Goal: Transaction & Acquisition: Purchase product/service

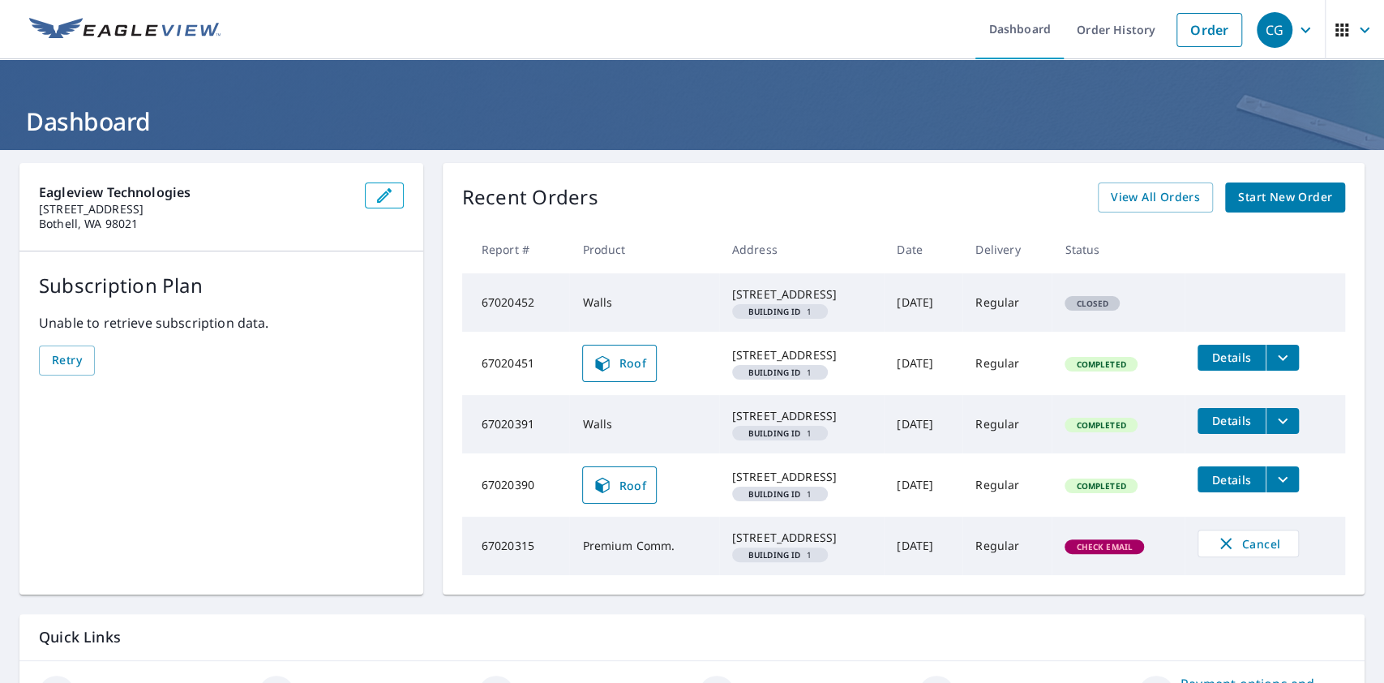
click at [1332, 34] on icon "button" at bounding box center [1341, 29] width 19 height 19
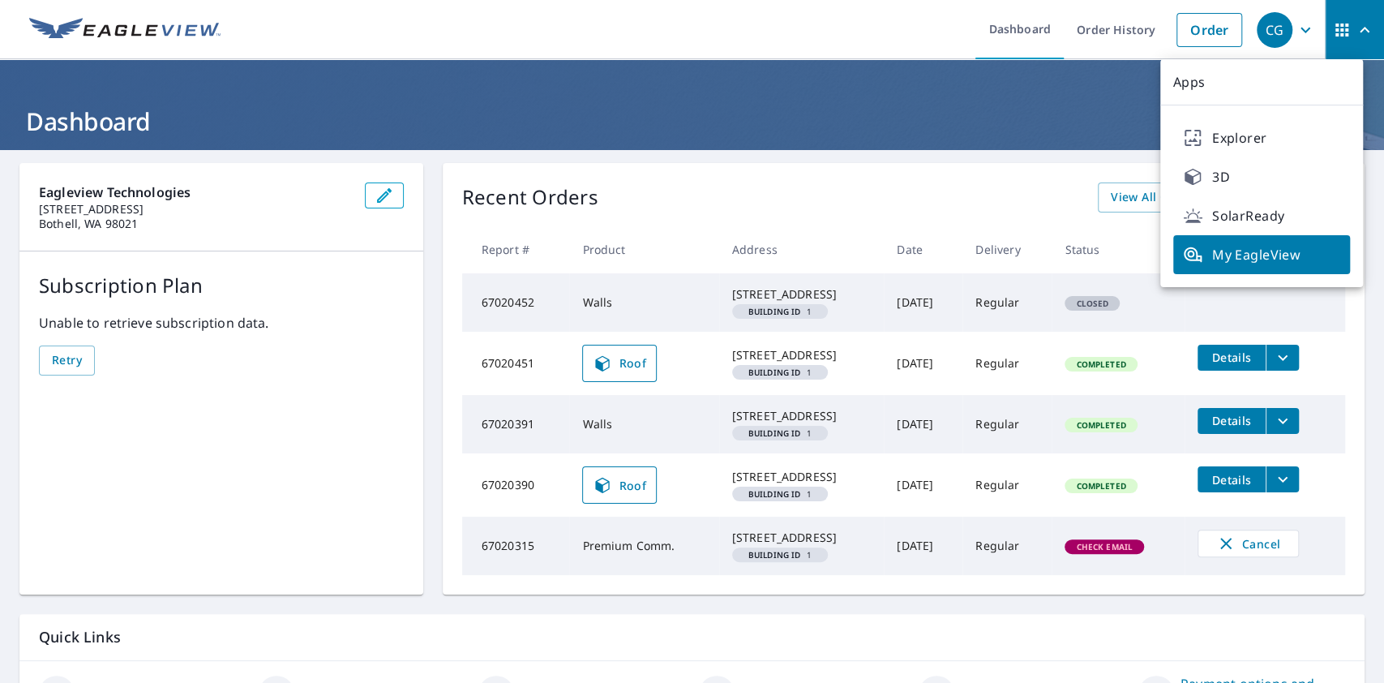
scroll to position [169, 0]
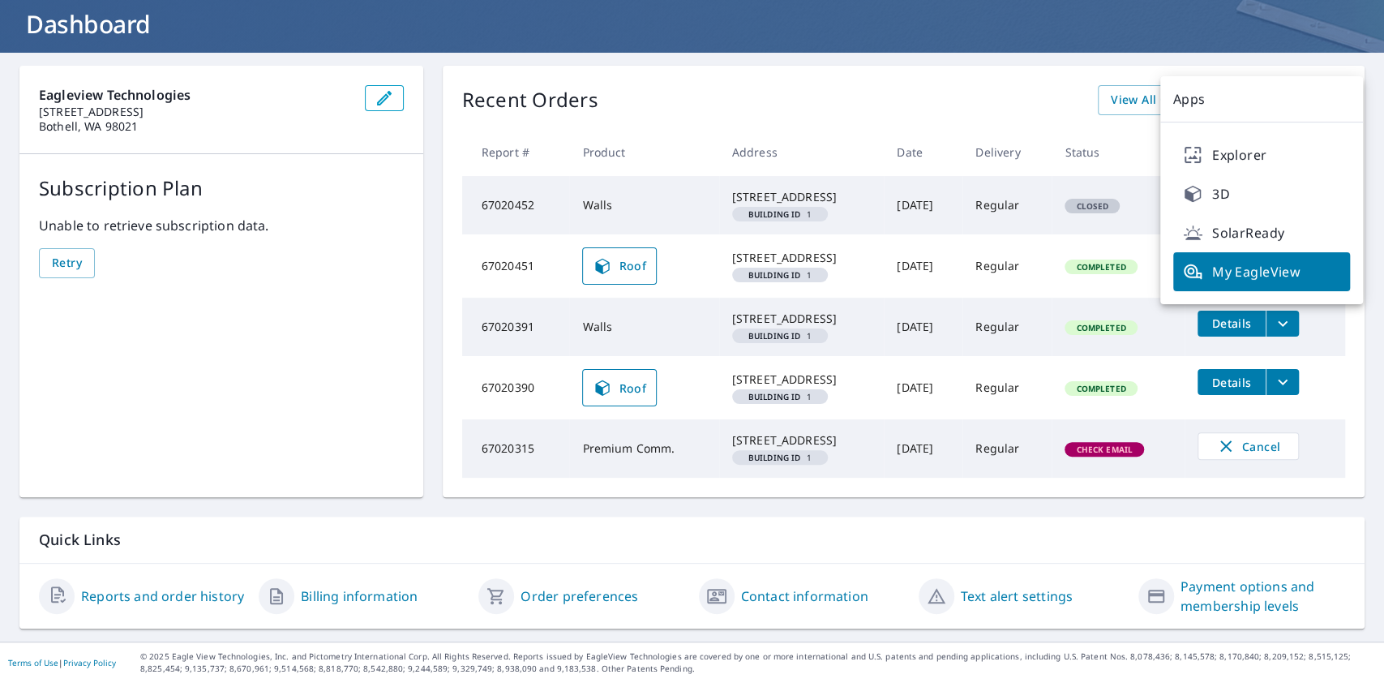
click at [1262, 262] on span "My EagleView" at bounding box center [1261, 271] width 157 height 19
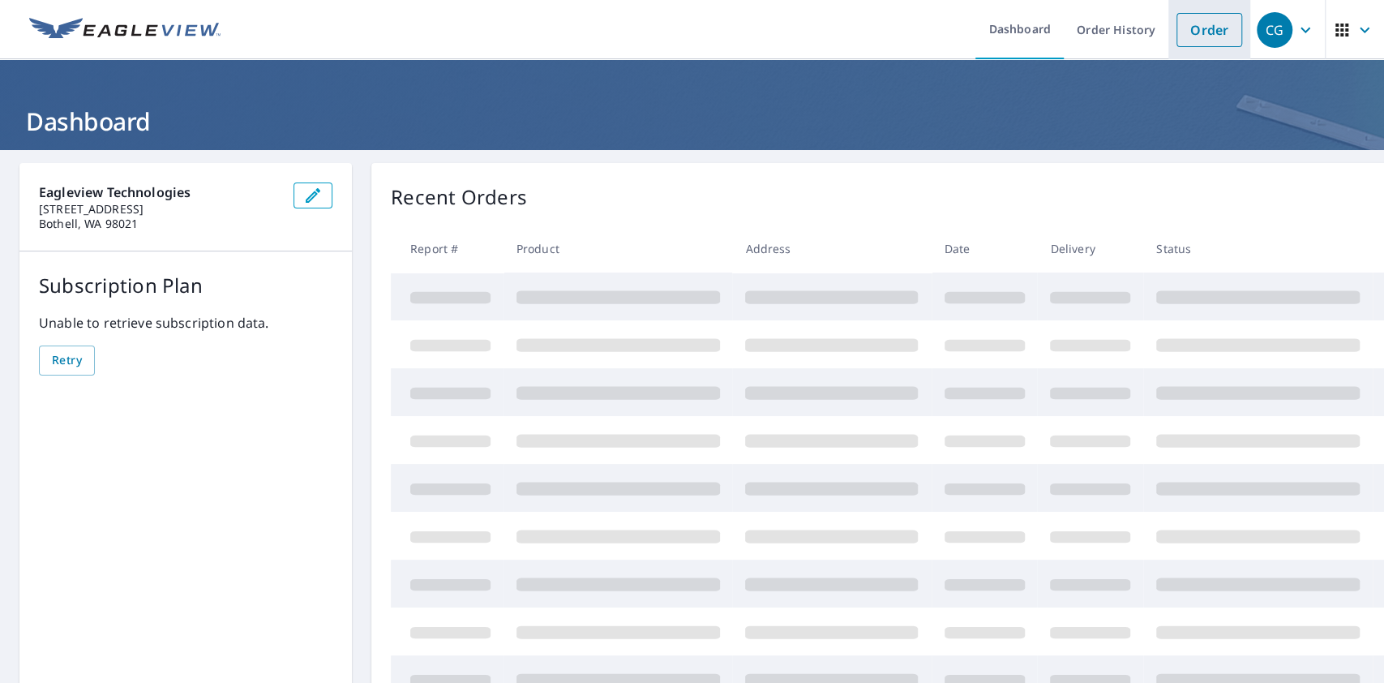
click at [1193, 25] on link "Order" at bounding box center [1209, 30] width 66 height 34
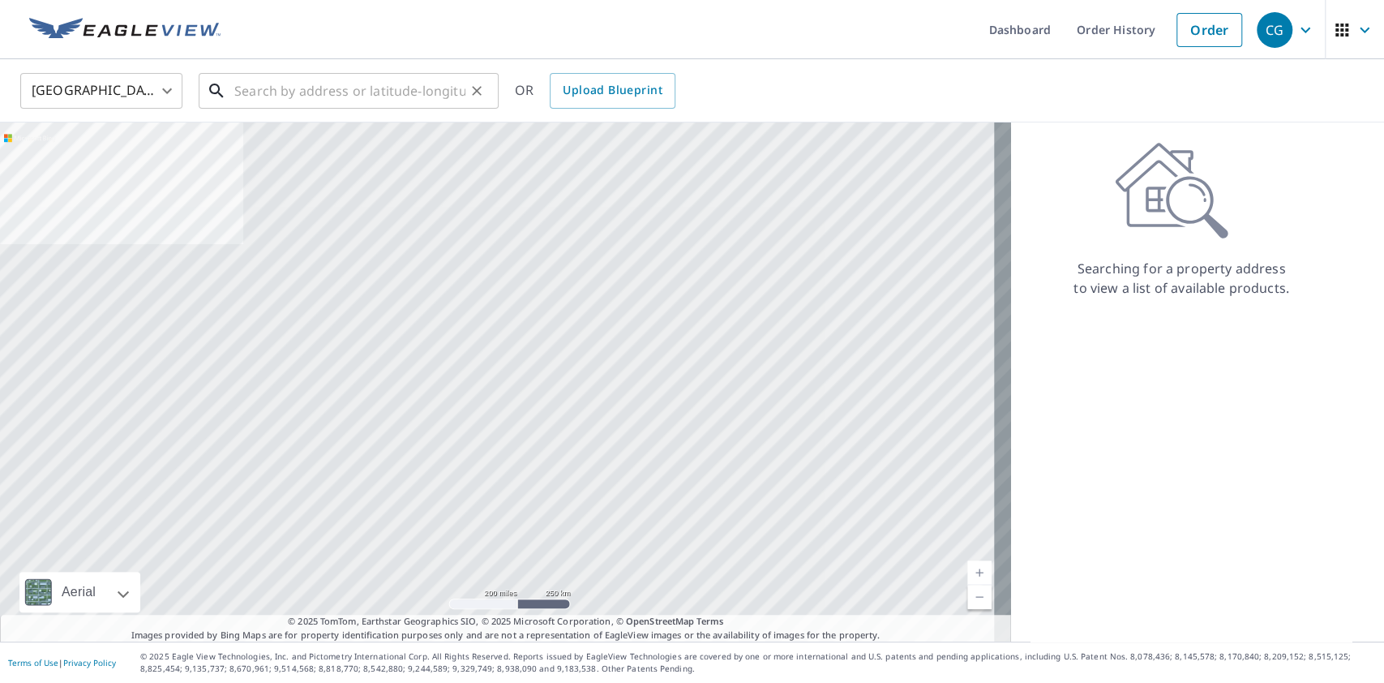
click at [316, 93] on input "text" at bounding box center [349, 90] width 231 height 45
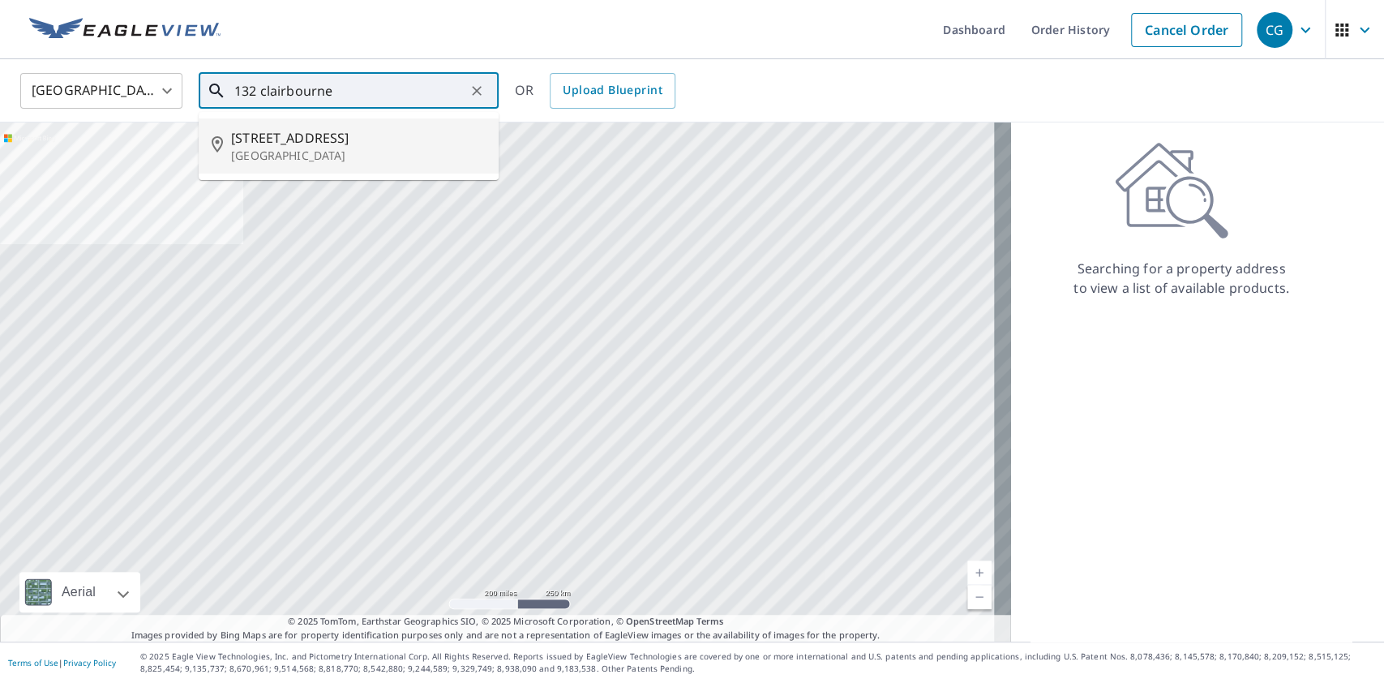
click at [349, 133] on span "132 Clairbourne Ave" at bounding box center [358, 137] width 255 height 19
type input "132 Clairbourne Ave Satellite Beach, FL 32937"
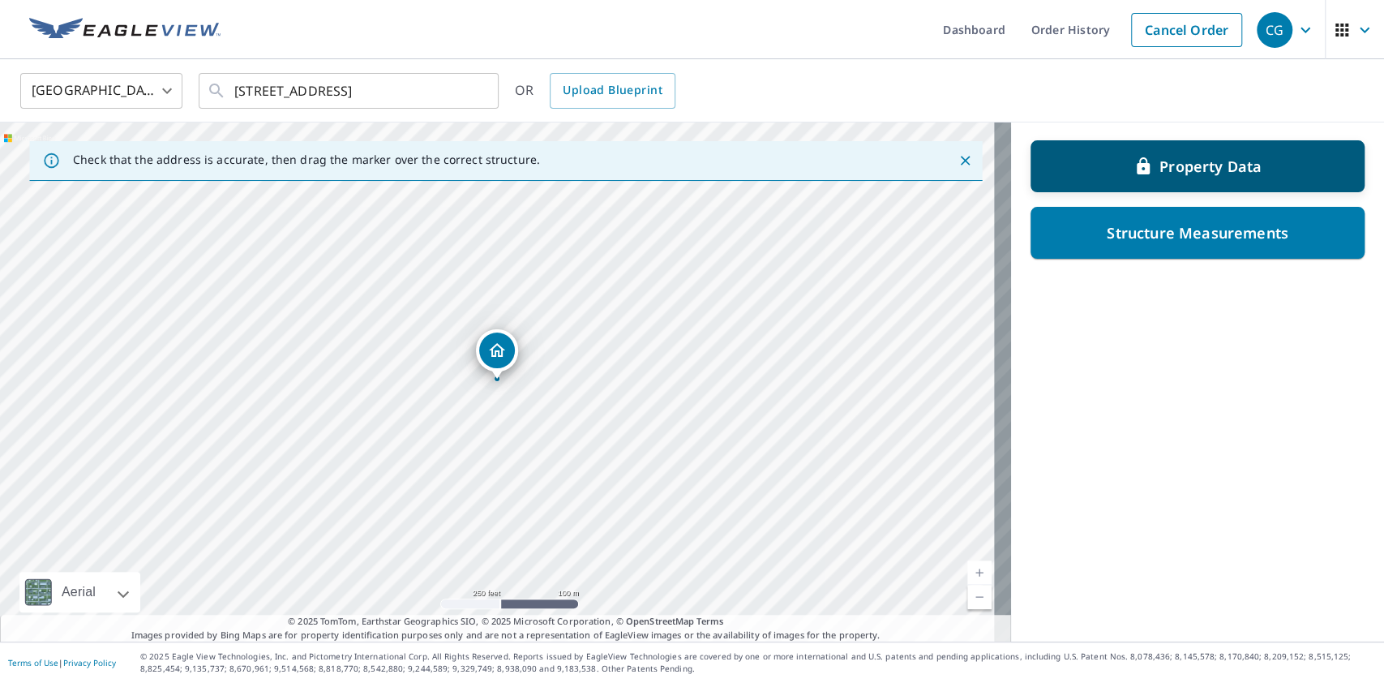
click at [1215, 165] on p "Property Data" at bounding box center [1210, 165] width 102 height 19
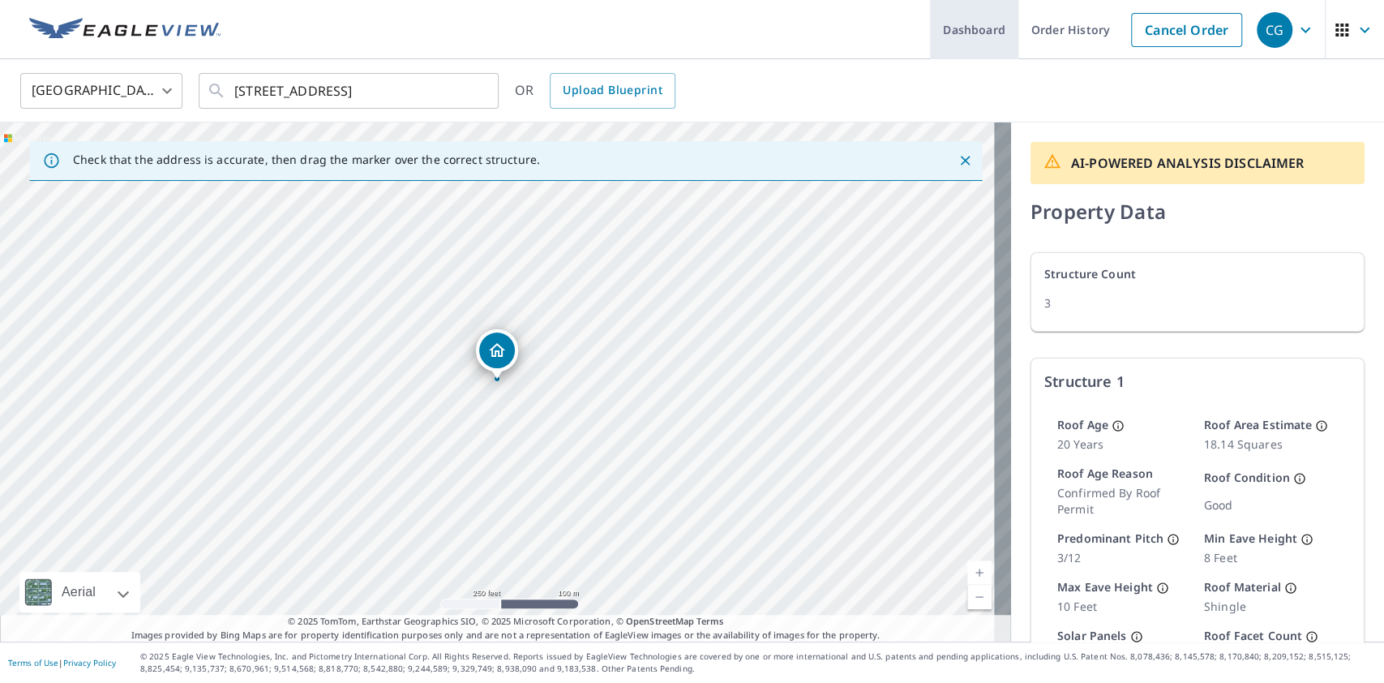
drag, startPoint x: 1053, startPoint y: 27, endPoint x: 1044, endPoint y: 36, distance: 13.2
click at [1053, 29] on link "Order History" at bounding box center [1070, 29] width 105 height 59
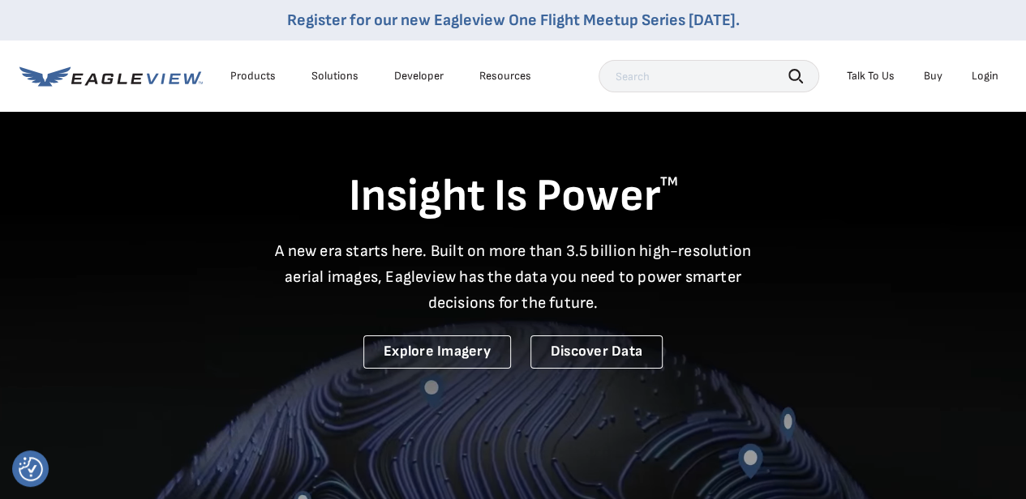
click at [981, 71] on div "Login" at bounding box center [984, 76] width 27 height 15
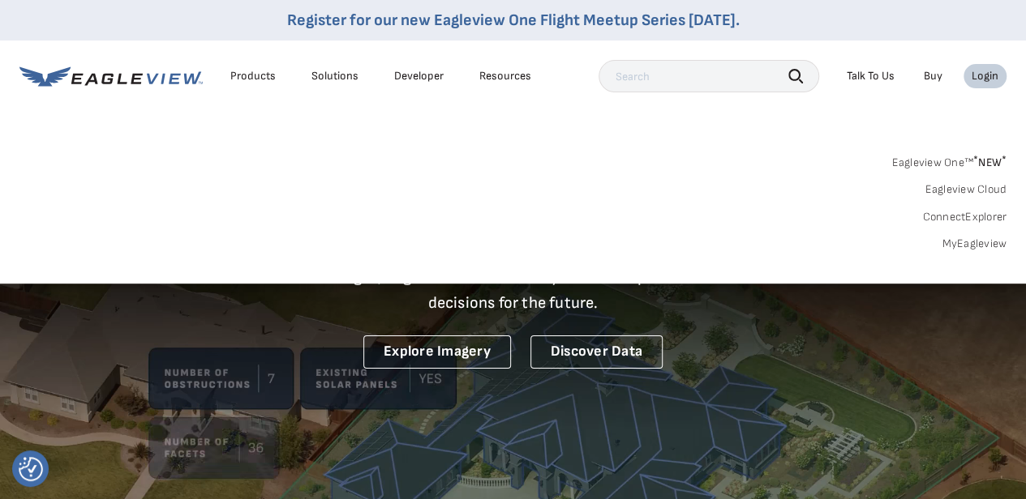
click at [974, 242] on link "MyEagleview" at bounding box center [973, 244] width 65 height 15
